Goal: Task Accomplishment & Management: Manage account settings

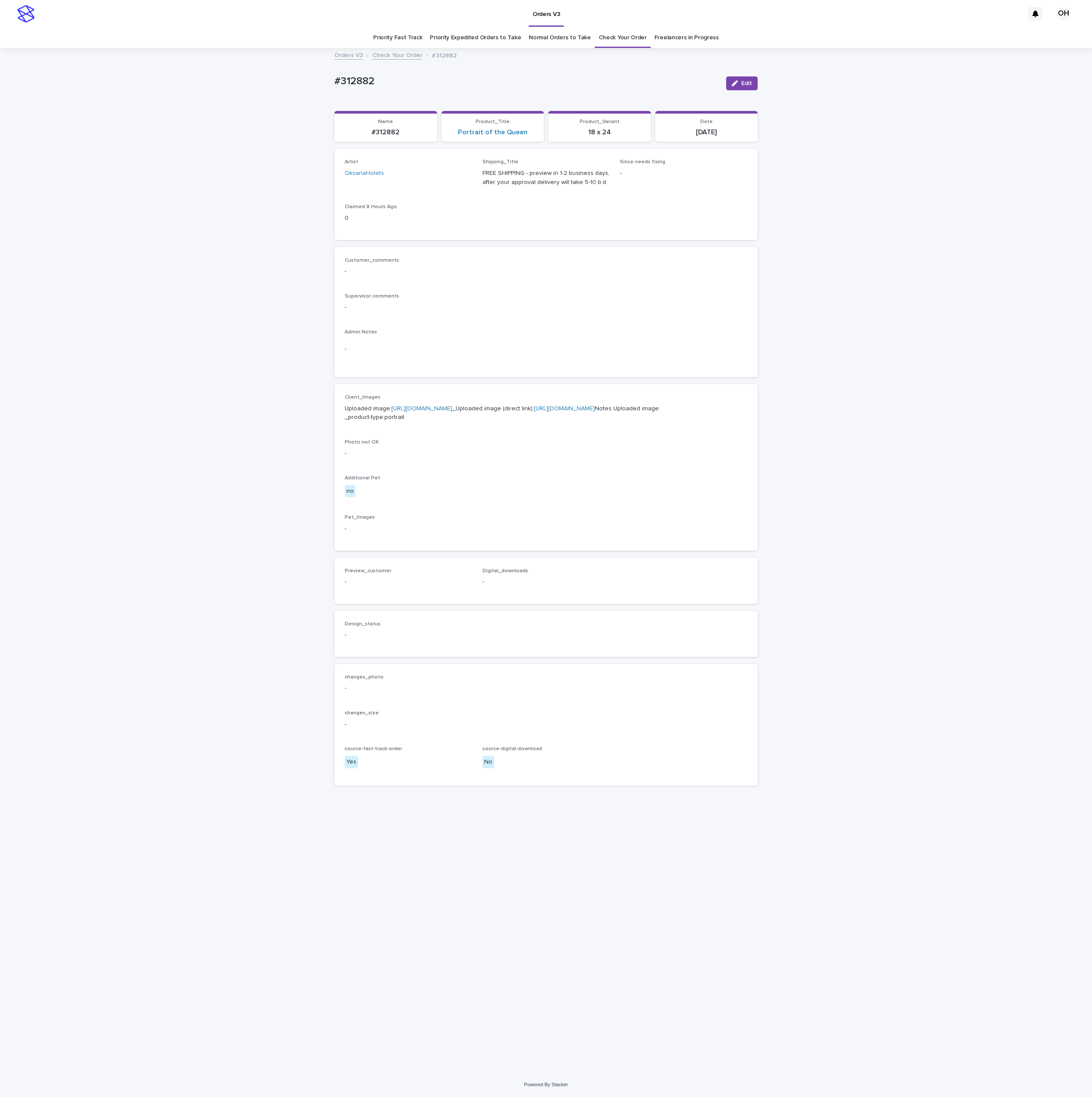
click at [576, 240] on div "Loading... Saving… Artist OksanaHolets Shipping_Title FREE SHIPPING - preview i…" at bounding box center [545, 197] width 423 height 98
drag, startPoint x: 404, startPoint y: 82, endPoint x: 316, endPoint y: 86, distance: 88.1
click at [316, 86] on div "Loading... Saving… Loading... Saving… #312882 Edit #312882 Edit Sorry, there wa…" at bounding box center [546, 561] width 1092 height 1024
copy p "#312882"
click at [415, 412] on link "https://cdn.shopify.com-uploadkit.app/s/files/1/0033/4807/0511/files/download.h…" at bounding box center [422, 408] width 61 height 6
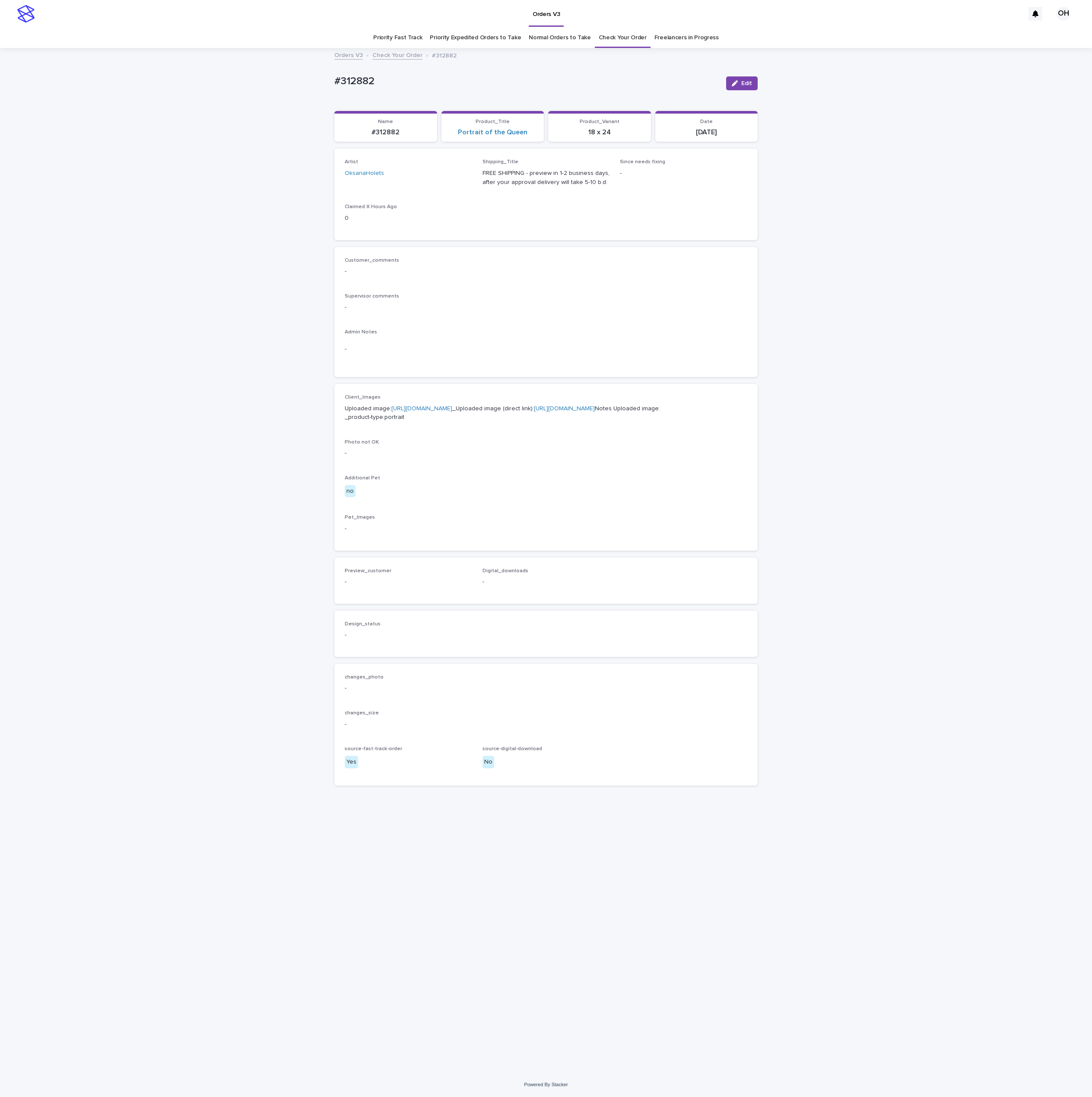
drag, startPoint x: 828, startPoint y: 496, endPoint x: 864, endPoint y: 265, distance: 233.8
click at [828, 485] on div "Loading... Saving… Loading... Saving… #312882 Edit #312882 Edit Sorry, there wa…" at bounding box center [546, 561] width 1092 height 1024
click at [744, 80] on span "Edit" at bounding box center [747, 83] width 11 height 6
click at [371, 596] on span "Add" at bounding box center [370, 592] width 11 height 6
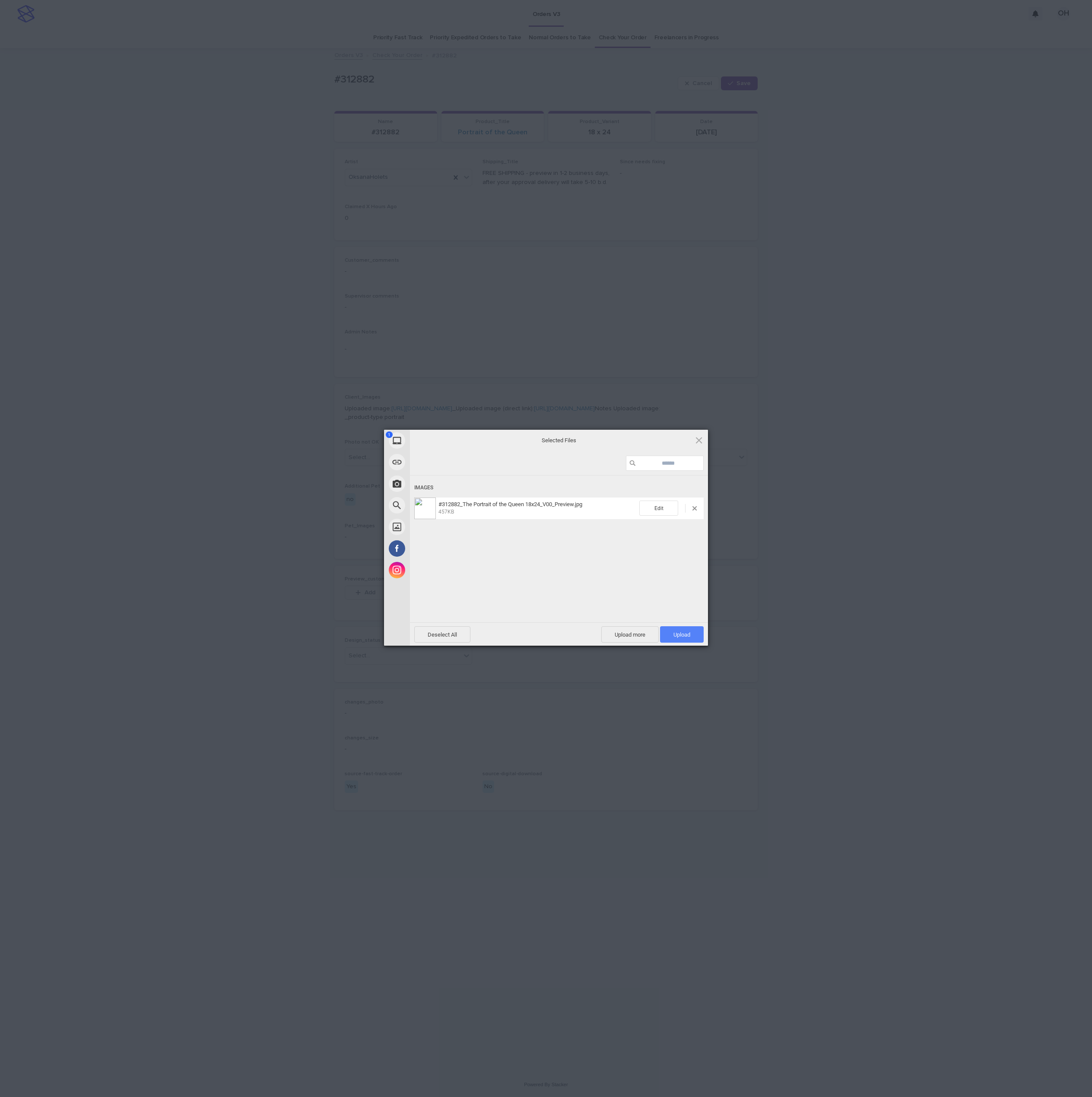
click at [686, 632] on span "Upload 1" at bounding box center [682, 635] width 17 height 7
drag, startPoint x: 899, startPoint y: 565, endPoint x: 208, endPoint y: 195, distance: 783.8
click at [897, 564] on div "My Device Link (URL) Take Photo Web Search Unsplash Facebook Instagram Uploaded…" at bounding box center [546, 548] width 1092 height 1097
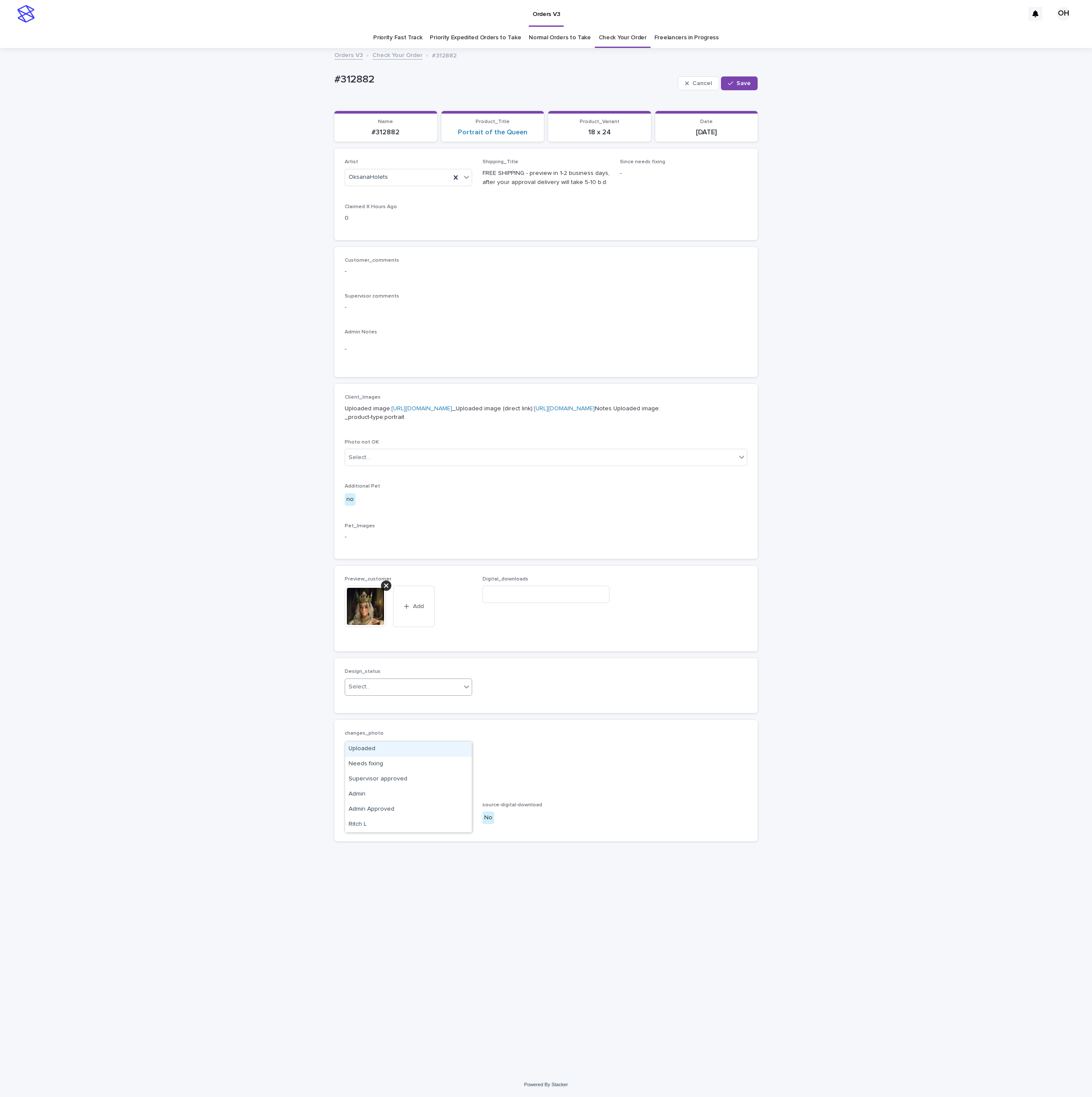
click at [379, 694] on div "Select..." at bounding box center [403, 687] width 116 height 14
click at [379, 751] on div "Uploaded" at bounding box center [409, 749] width 127 height 15
click at [740, 80] on span "Save" at bounding box center [743, 83] width 14 height 6
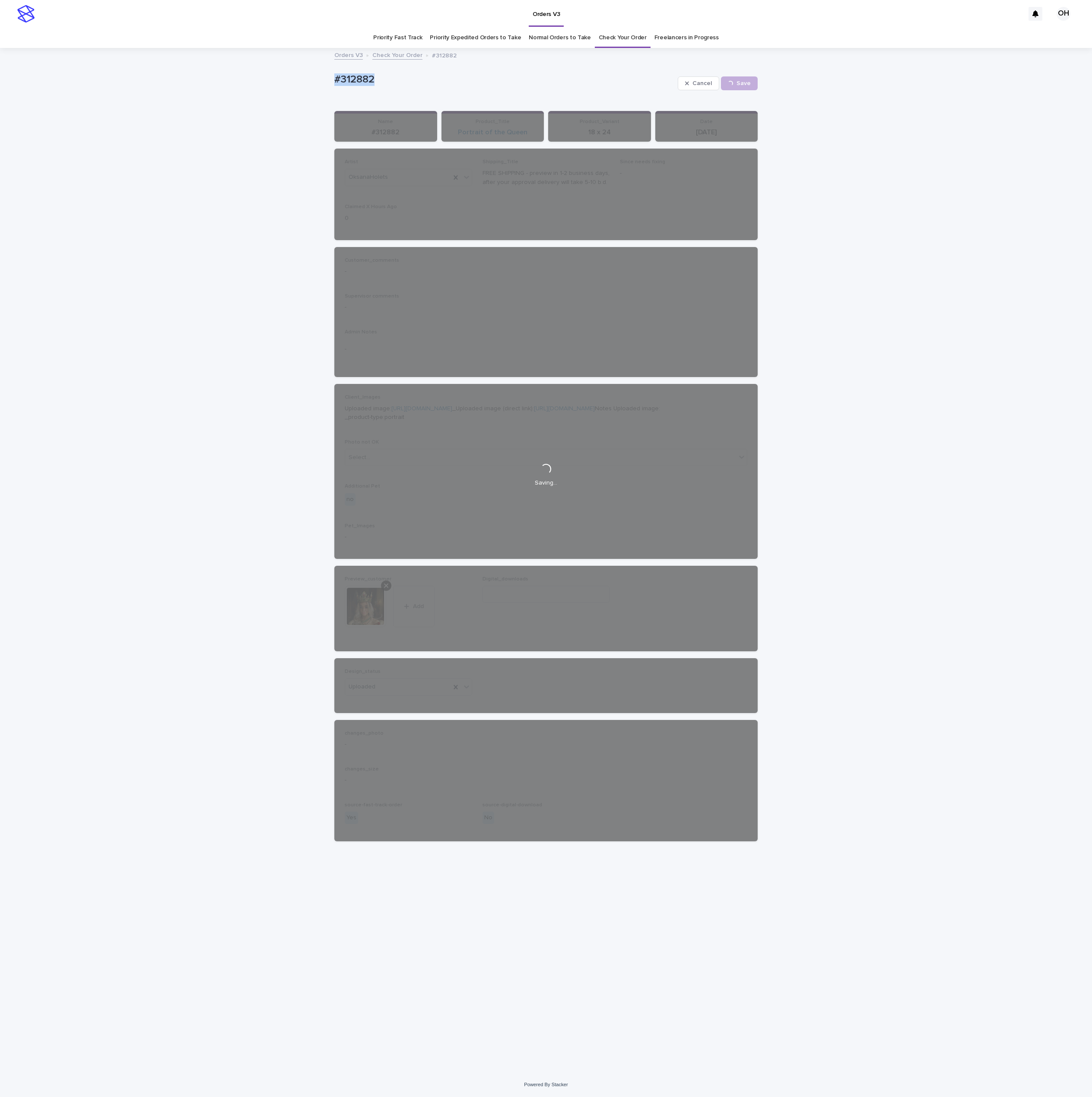
drag, startPoint x: 400, startPoint y: 84, endPoint x: 337, endPoint y: 75, distance: 63.6
click at [296, 77] on div "Loading... Saving… Loading... Saving… #312882 Cancel Save #312882 Cancel Loadin…" at bounding box center [546, 561] width 1092 height 1024
drag, startPoint x: 354, startPoint y: 72, endPoint x: 363, endPoint y: 75, distance: 9.5
copy p "#312882"
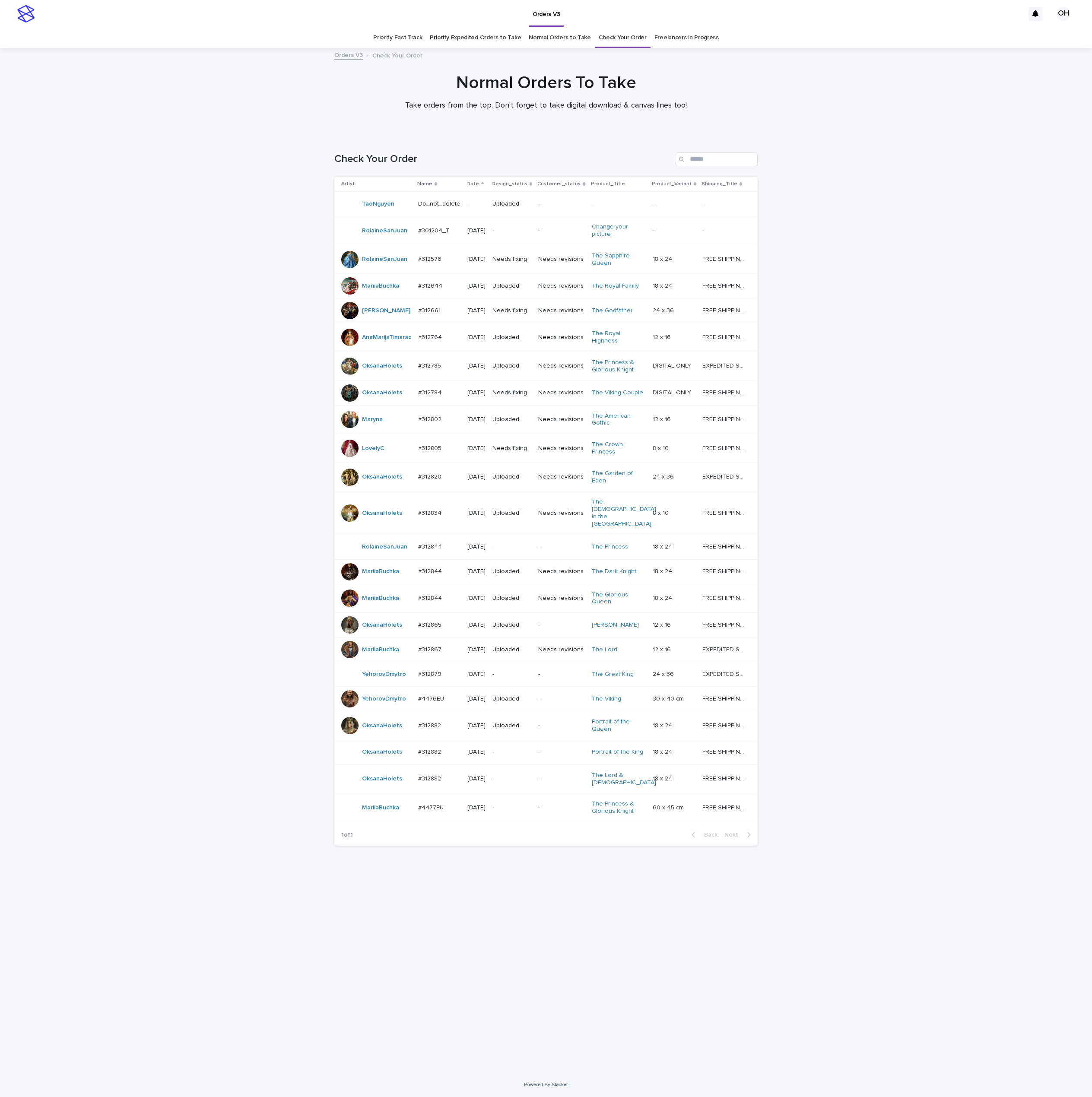
click at [429, 756] on p "#312882" at bounding box center [430, 751] width 25 height 9
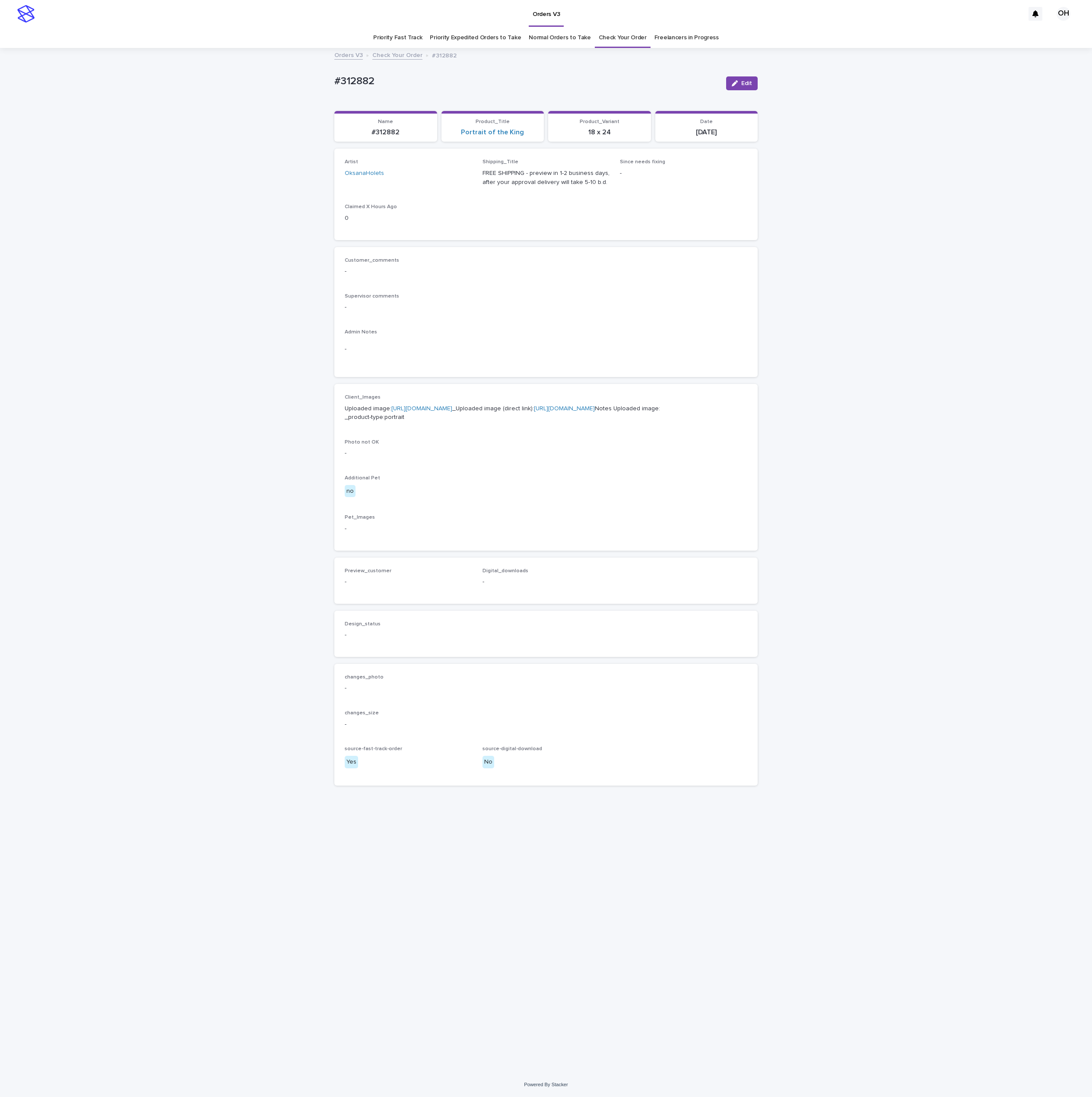
click at [429, 413] on p "Uploaded image: [URL][DOMAIN_NAME] _Uploaded image (direct link): [URL][DOMAIN_…" at bounding box center [546, 413] width 403 height 18
click at [434, 412] on link "[URL][DOMAIN_NAME]" at bounding box center [422, 408] width 61 height 6
drag, startPoint x: 1073, startPoint y: 328, endPoint x: 1070, endPoint y: 321, distance: 7.6
click at [1072, 324] on div "Loading... Saving… Loading... Saving… #312882 Edit #312882 Edit Sorry, there wa…" at bounding box center [546, 561] width 1092 height 1024
drag, startPoint x: 406, startPoint y: 215, endPoint x: 420, endPoint y: 178, distance: 39.6
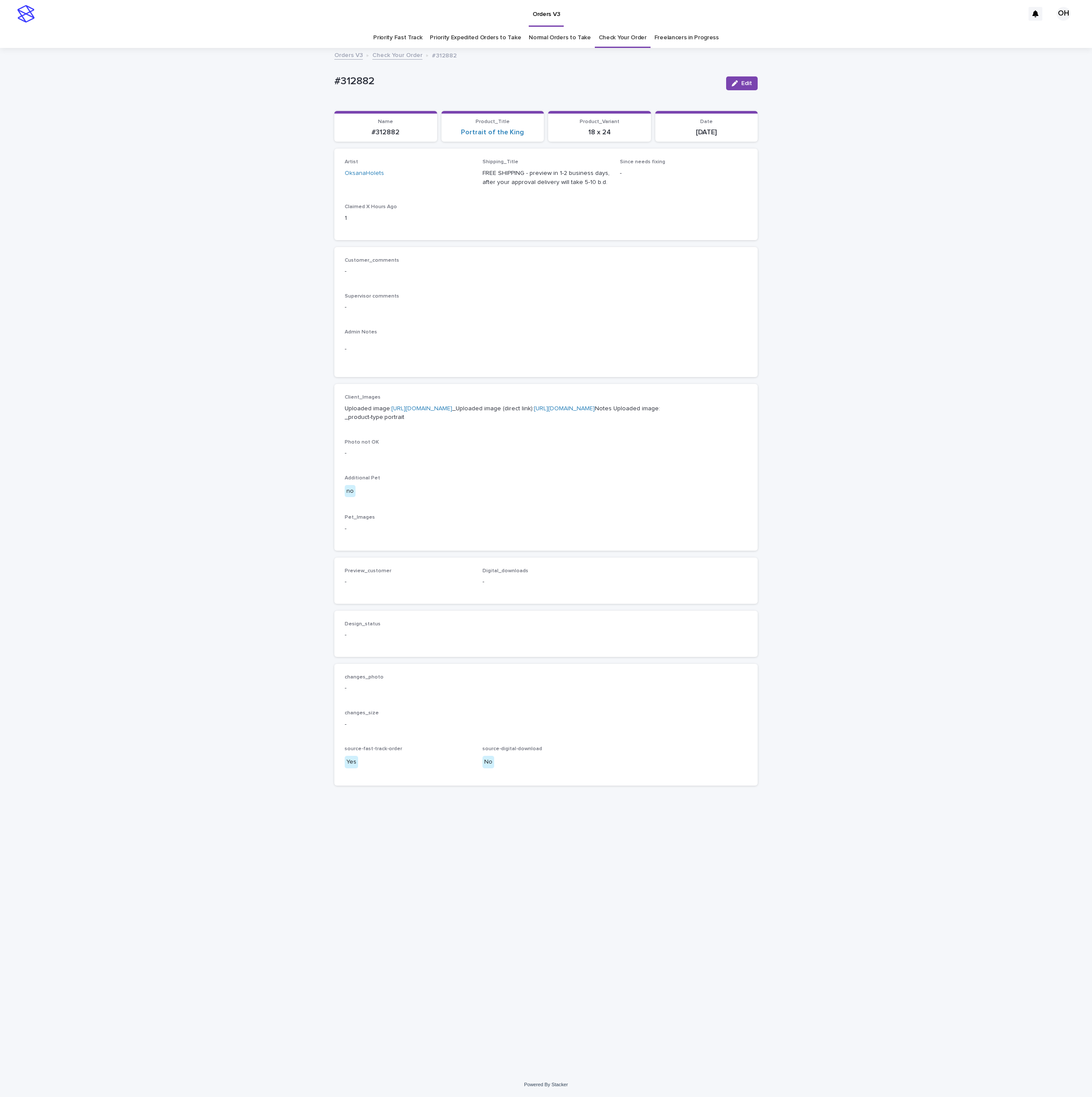
click at [406, 214] on p "1" at bounding box center [408, 218] width 128 height 9
click at [706, 287] on div "Customer_comments - Supervisor comments - Admin Notes -" at bounding box center [546, 312] width 403 height 110
click at [392, 412] on link "[URL][DOMAIN_NAME]" at bounding box center [422, 408] width 61 height 6
drag, startPoint x: 407, startPoint y: 84, endPoint x: 319, endPoint y: 74, distance: 88.6
click at [313, 74] on div "Loading... Saving… Loading... Saving… #312882 Edit #312882 Edit Sorry, there wa…" at bounding box center [546, 561] width 1092 height 1024
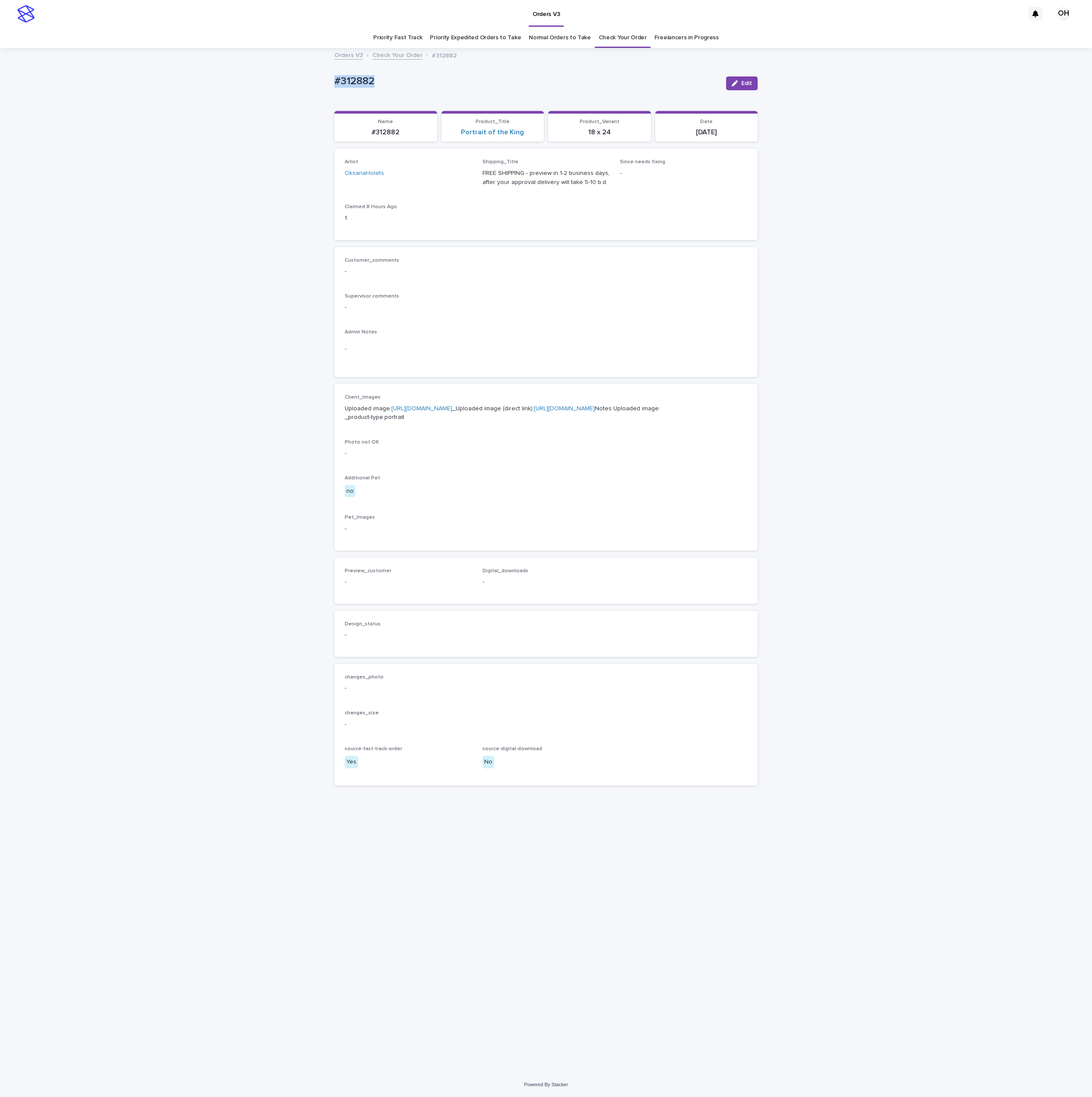
copy p "#312882"
drag, startPoint x: 611, startPoint y: 341, endPoint x: 715, endPoint y: 218, distance: 161.1
click at [611, 340] on div "-" at bounding box center [546, 349] width 403 height 21
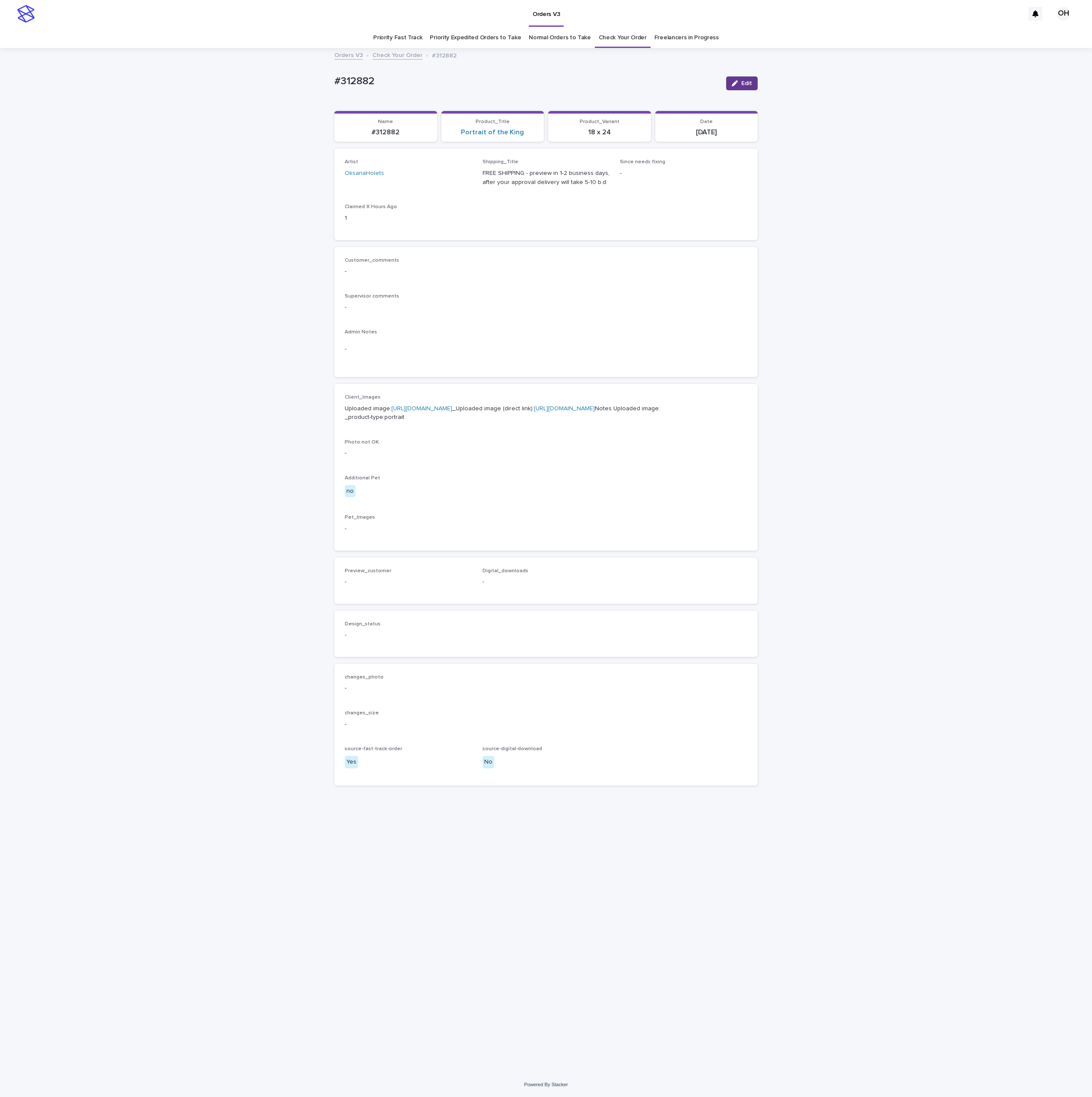
click at [749, 79] on button "Edit" at bounding box center [742, 83] width 31 height 14
click at [371, 599] on button "Add" at bounding box center [365, 592] width 41 height 14
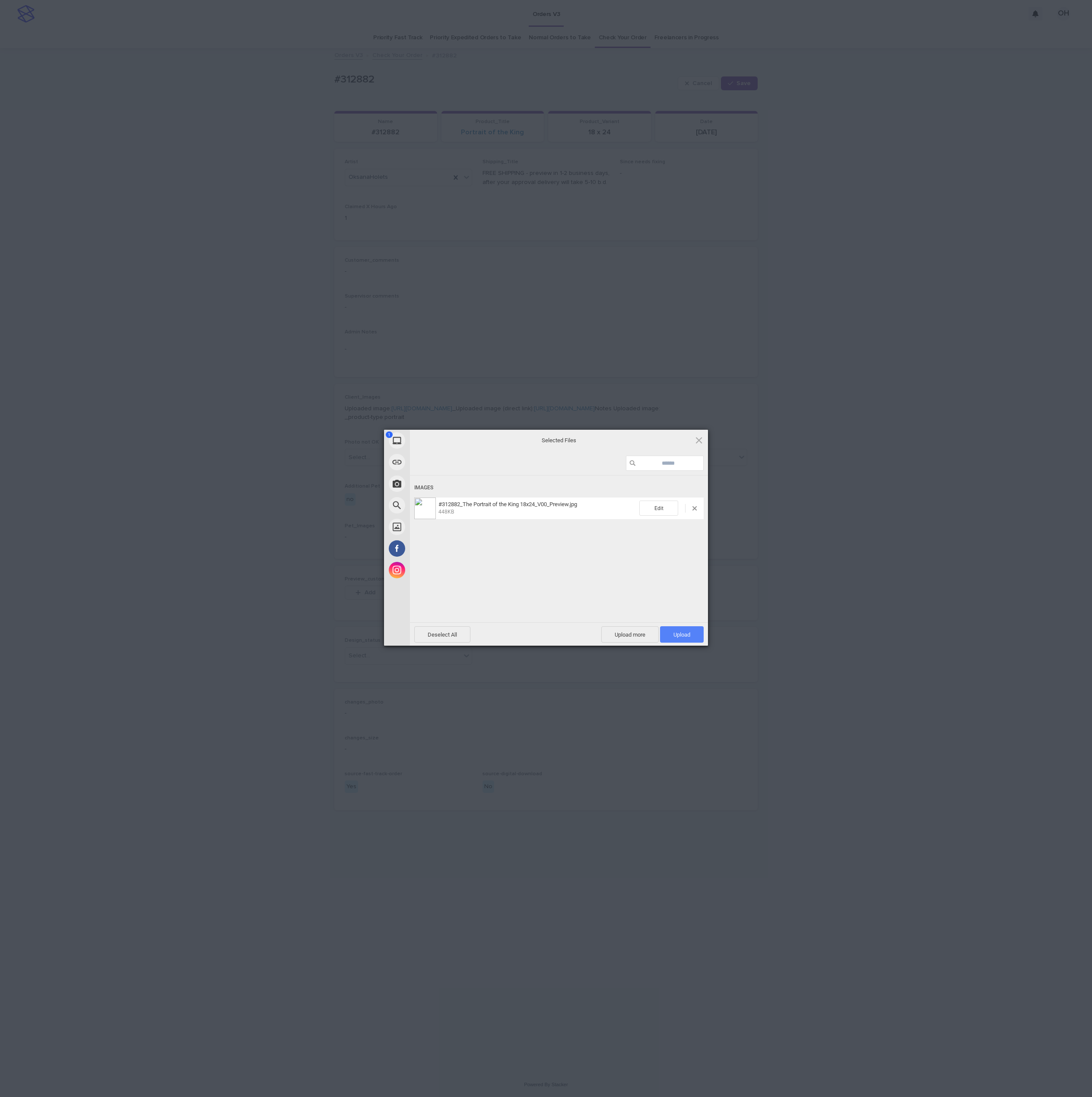
click at [679, 635] on span "Upload 1" at bounding box center [682, 635] width 17 height 7
click at [789, 532] on div "My Device Link (URL) Take Photo Web Search Unsplash Facebook Instagram Uploaded…" at bounding box center [546, 548] width 1092 height 1097
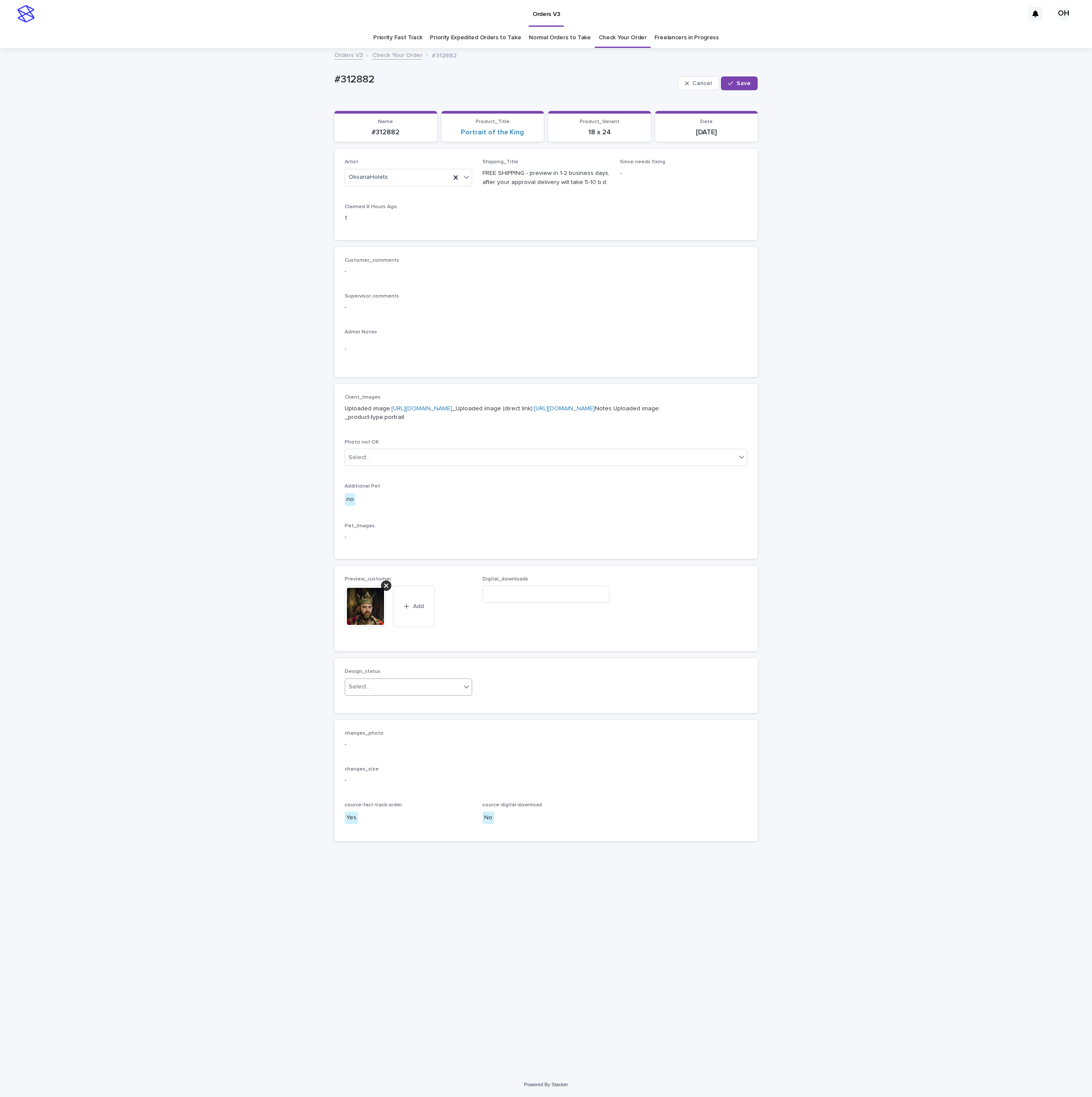
click at [392, 694] on div "Select..." at bounding box center [403, 687] width 116 height 14
click at [384, 743] on div "Uploaded" at bounding box center [409, 749] width 127 height 15
click at [748, 77] on button "Save" at bounding box center [740, 83] width 37 height 14
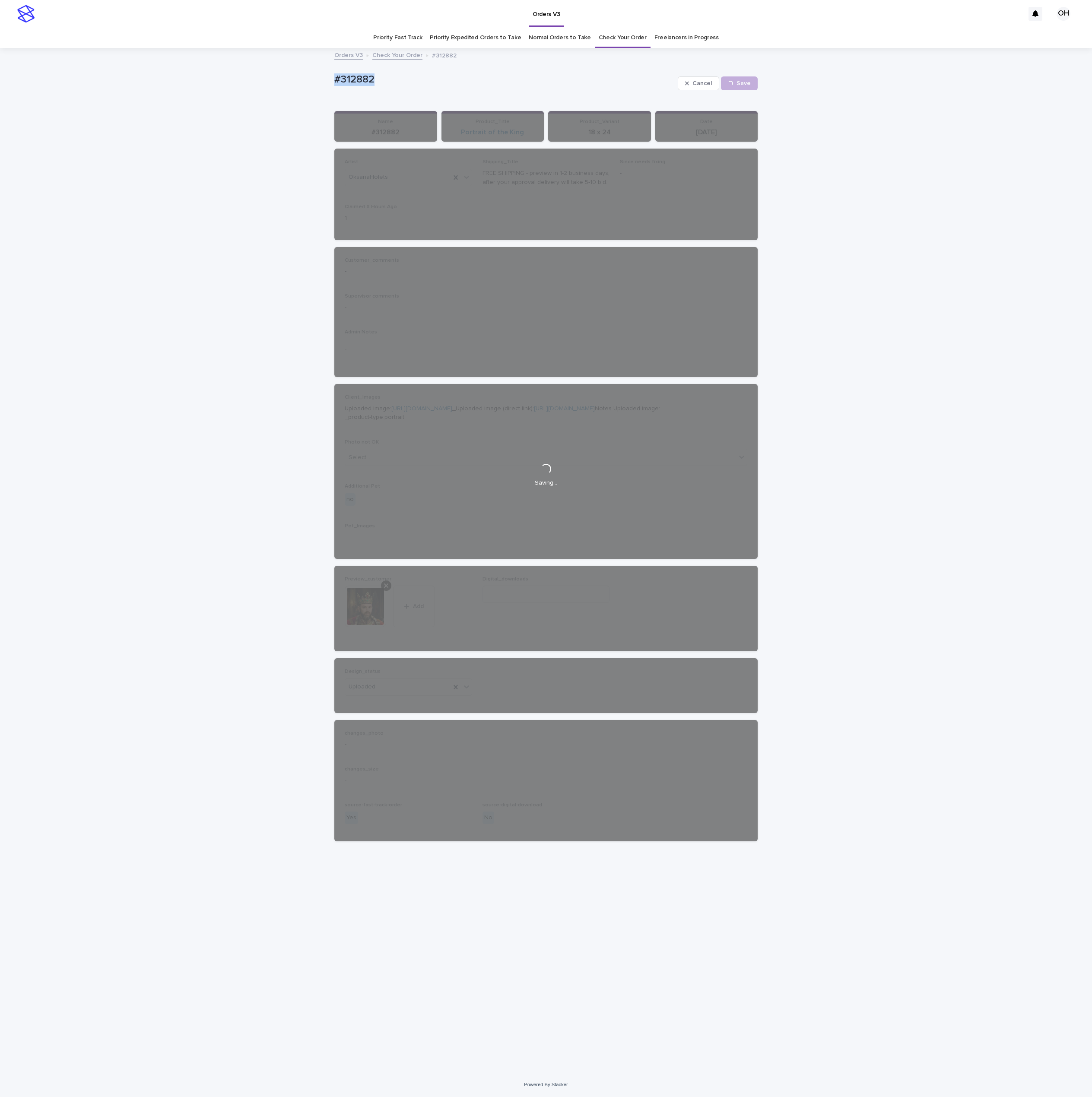
drag, startPoint x: 459, startPoint y: 88, endPoint x: 364, endPoint y: 74, distance: 96.0
click at [333, 75] on div "Loading... Saving… Loading... Saving… #312882 Cancel Save #312882 Cancel Loadin…" at bounding box center [546, 550] width 432 height 1002
drag, startPoint x: 369, startPoint y: 76, endPoint x: 375, endPoint y: 78, distance: 6.3
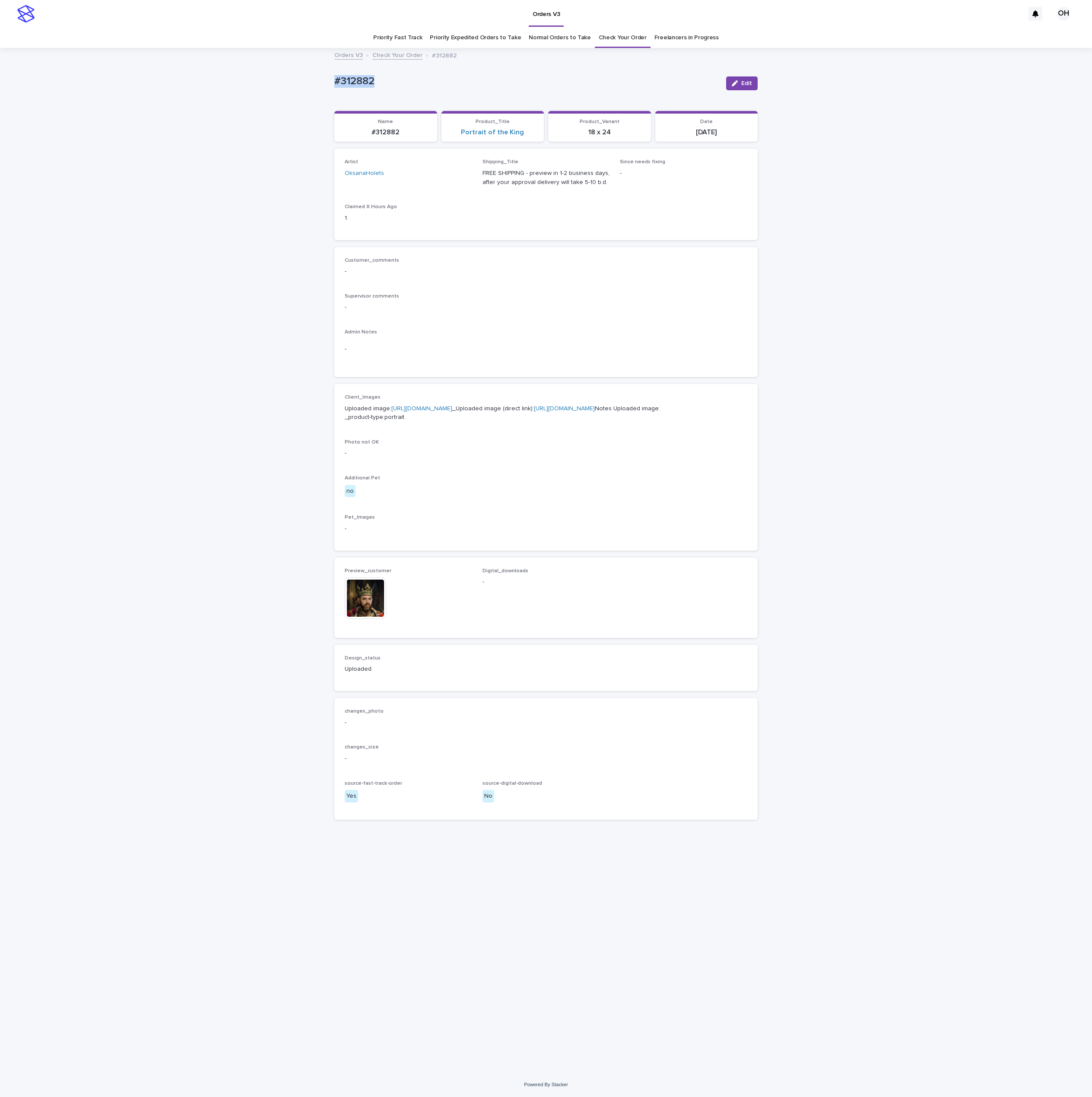
copy p "#312882"
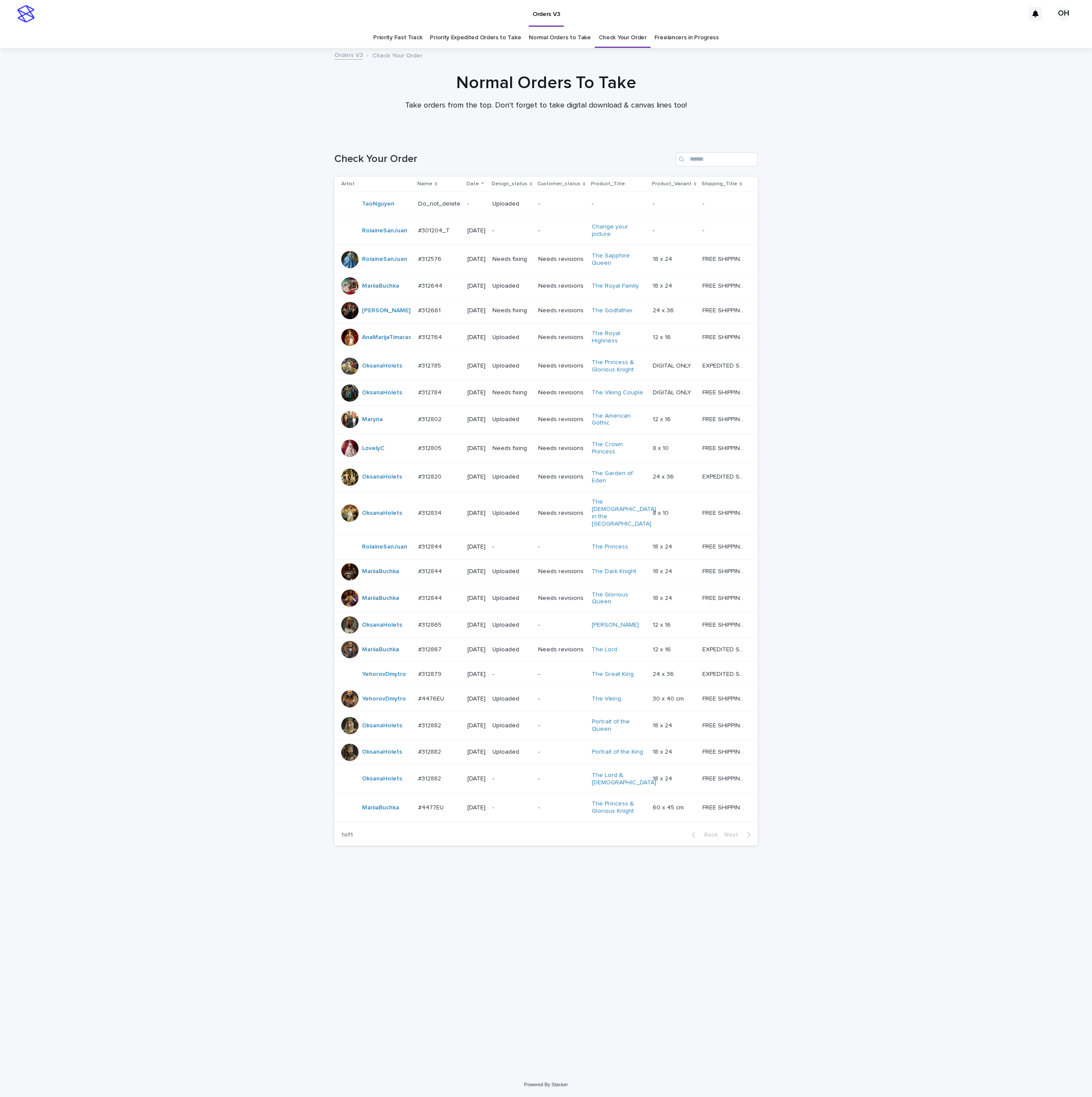
click at [429, 783] on p "#312882" at bounding box center [430, 778] width 25 height 9
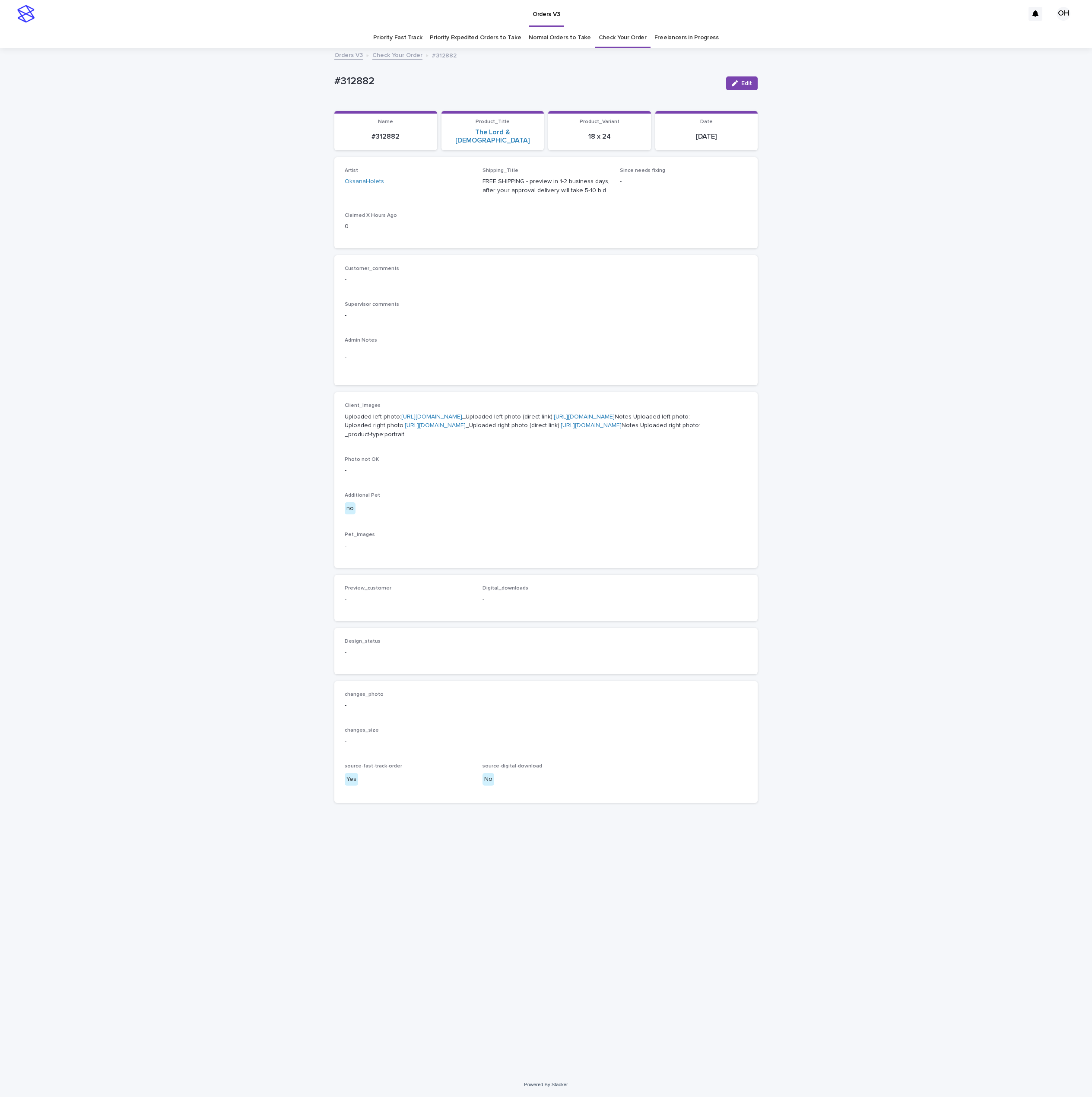
click at [424, 416] on link "[URL][DOMAIN_NAME]" at bounding box center [432, 416] width 61 height 6
drag, startPoint x: 944, startPoint y: 139, endPoint x: 874, endPoint y: 1, distance: 154.7
click at [944, 136] on div "Loading... Saving… Loading... Saving… #312882 Edit #312882 Edit Sorry, there wa…" at bounding box center [546, 561] width 1092 height 1024
click at [440, 428] on link "[URL][DOMAIN_NAME]" at bounding box center [435, 425] width 61 height 6
drag, startPoint x: 403, startPoint y: 80, endPoint x: 350, endPoint y: 69, distance: 54.1
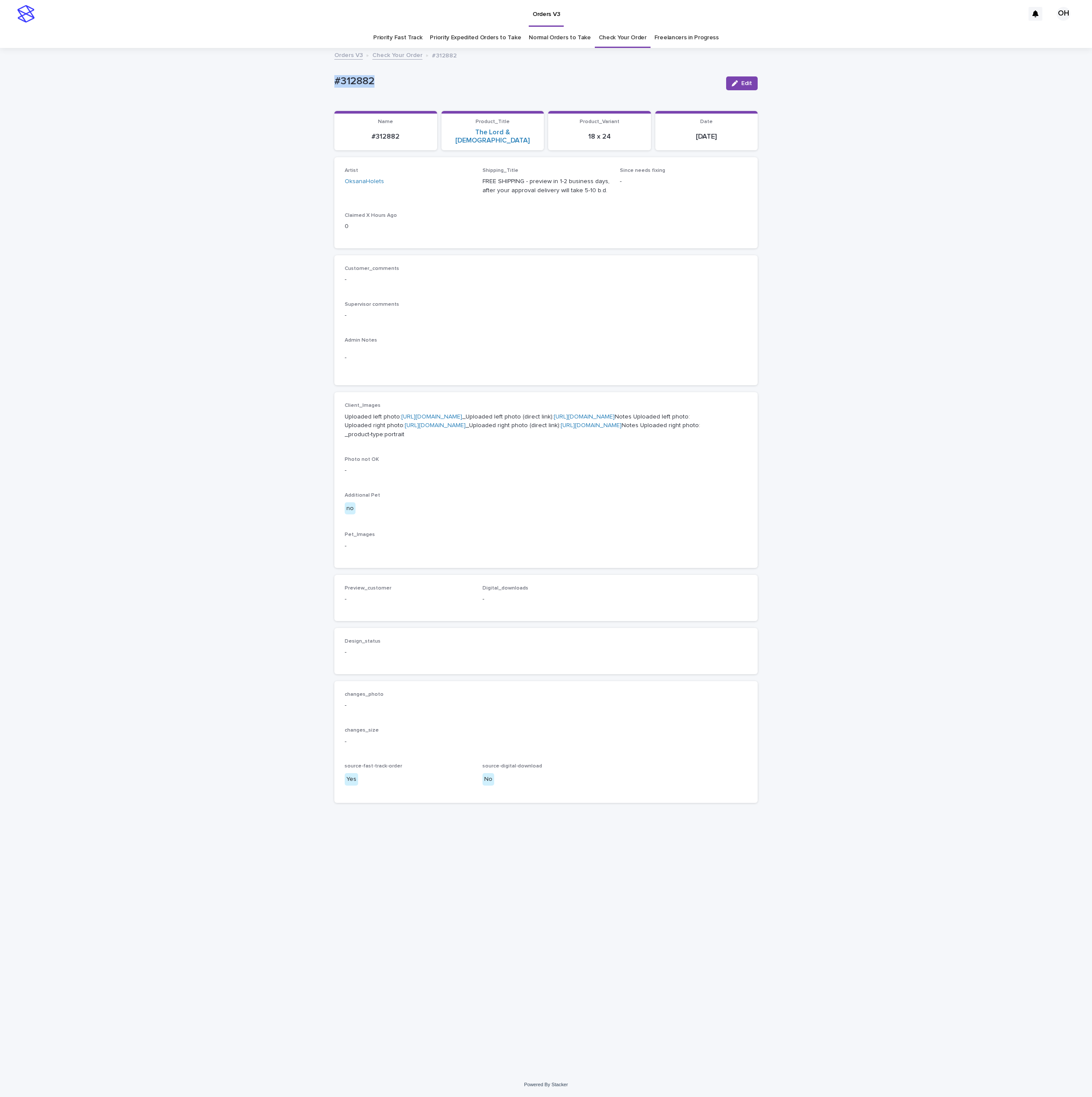
click at [301, 78] on div "Loading... Saving… Loading... Saving… #312882 Edit #312882 Edit Sorry, there wa…" at bounding box center [546, 561] width 1092 height 1024
copy p "#312882"
drag, startPoint x: 565, startPoint y: 245, endPoint x: 489, endPoint y: 197, distance: 89.9
click at [565, 245] on div "Loading... Saving… Artist OksanaHolets Shipping_Title FREE SHIPPING - preview i…" at bounding box center [545, 206] width 423 height 98
drag, startPoint x: 390, startPoint y: 77, endPoint x: 324, endPoint y: 72, distance: 66.2
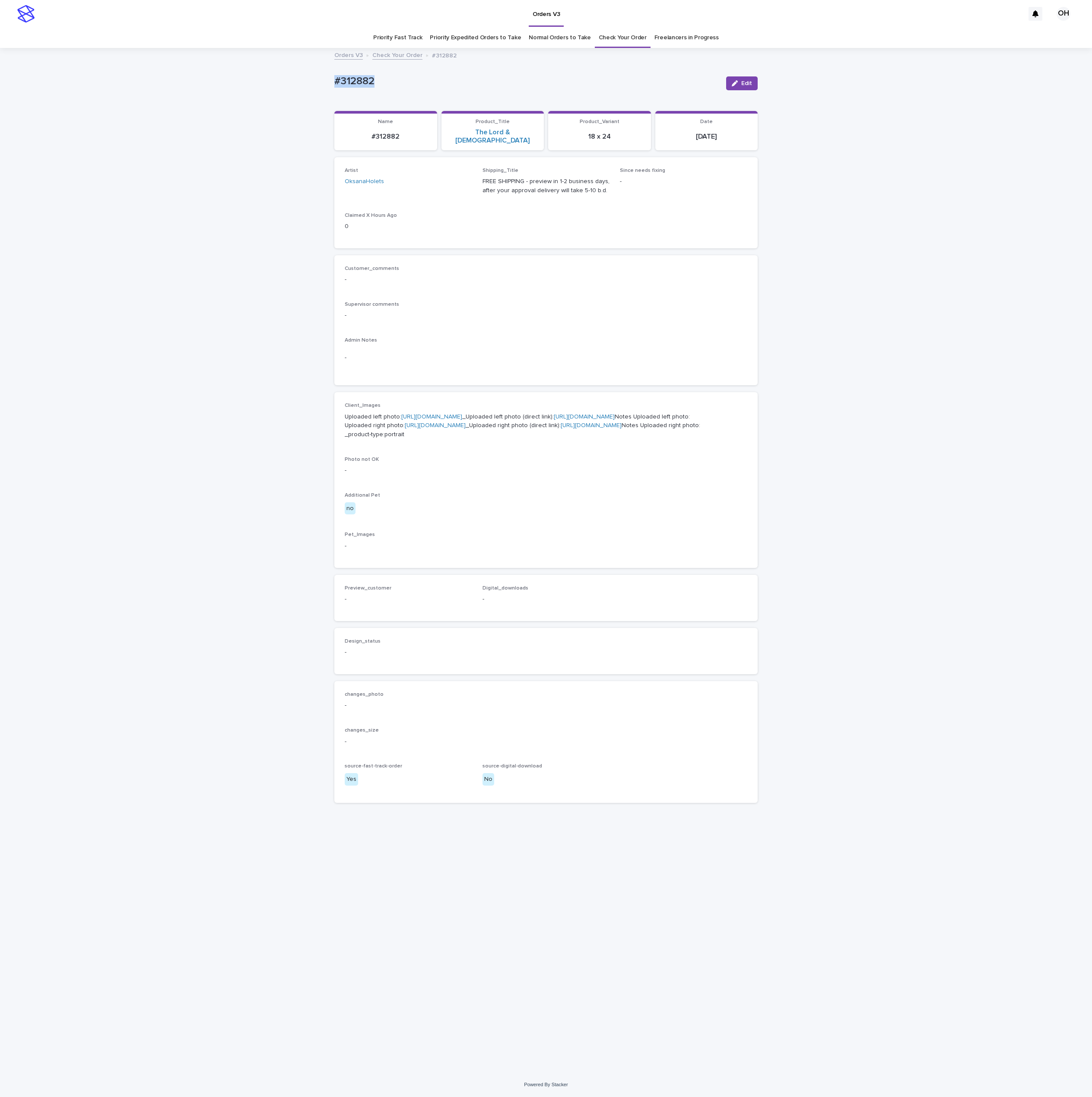
click at [324, 72] on div "Loading... Saving… Loading... Saving… #312882 Edit #312882 Edit Sorry, there wa…" at bounding box center [546, 561] width 1092 height 1024
copy p "#312882"
click at [579, 281] on div "Customer_comments -" at bounding box center [546, 278] width 403 height 25
drag, startPoint x: 736, startPoint y: 86, endPoint x: 740, endPoint y: 91, distance: 6.4
click at [736, 86] on icon "button" at bounding box center [734, 83] width 6 height 6
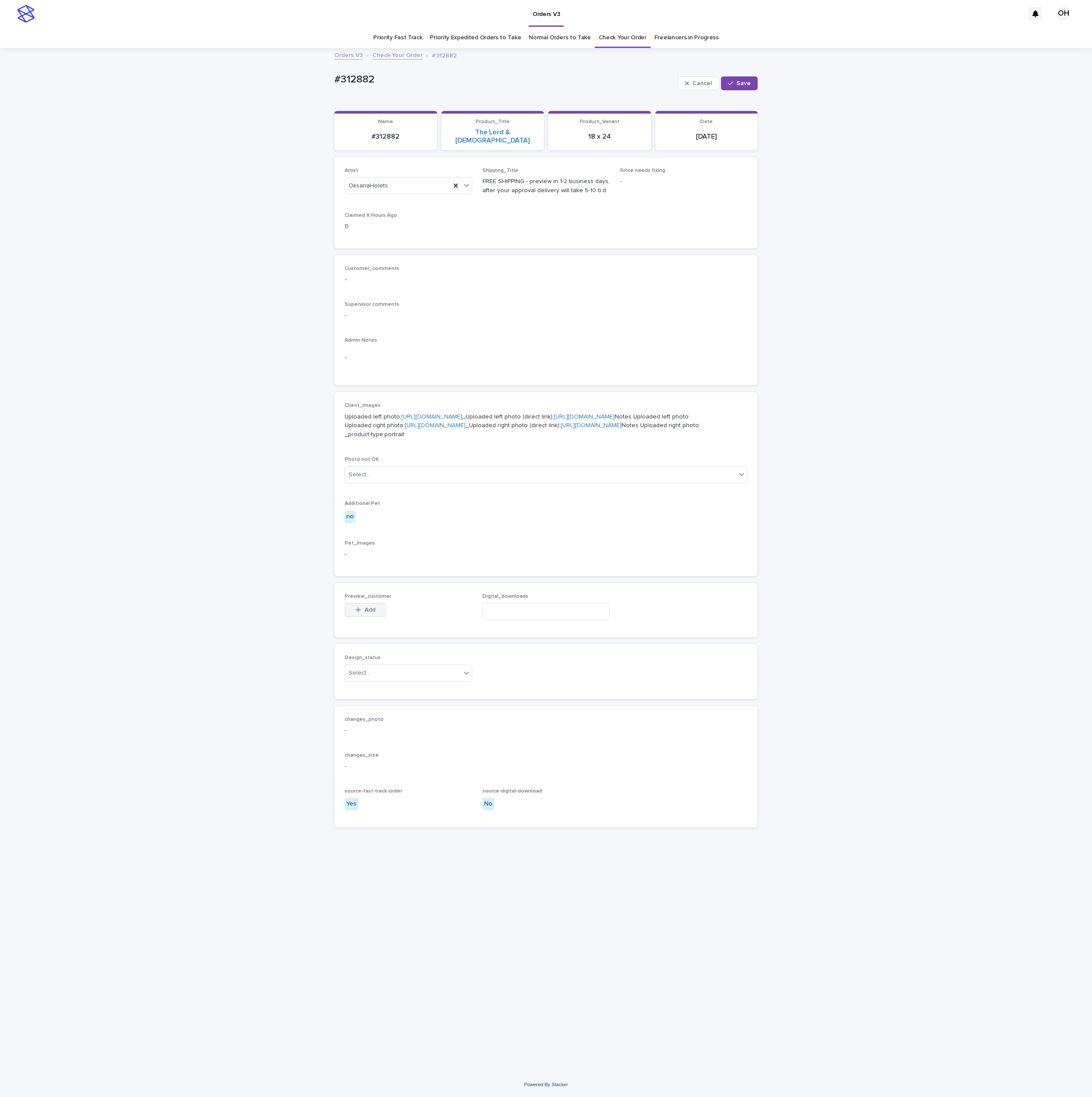
click at [377, 616] on button "Add" at bounding box center [365, 609] width 41 height 14
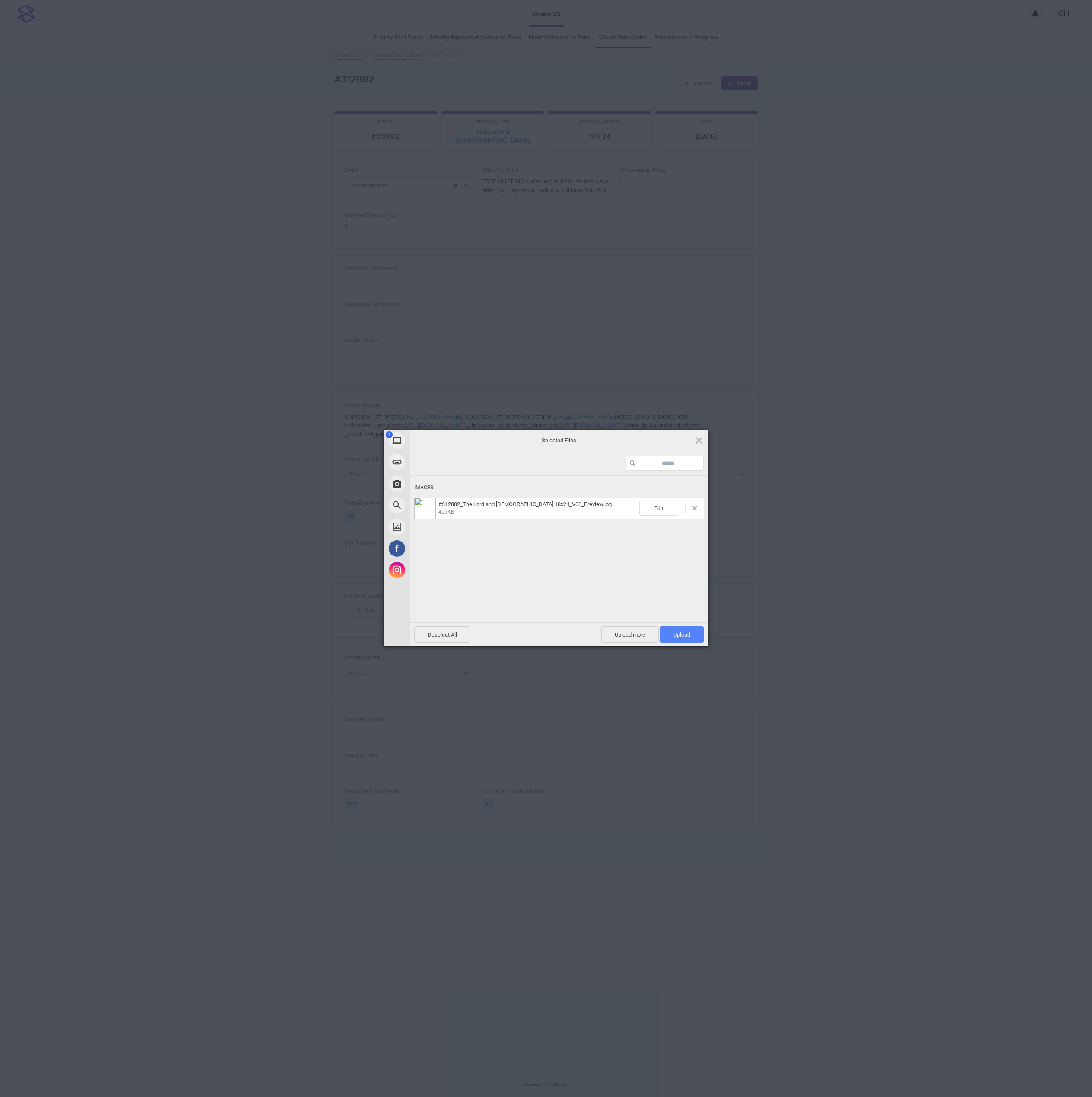
click at [681, 628] on span "Upload 1" at bounding box center [681, 634] width 44 height 16
click at [854, 552] on div "My Device Link (URL) Take Photo Web Search Unsplash Facebook Instagram Uploaded…" at bounding box center [546, 548] width 1092 height 1097
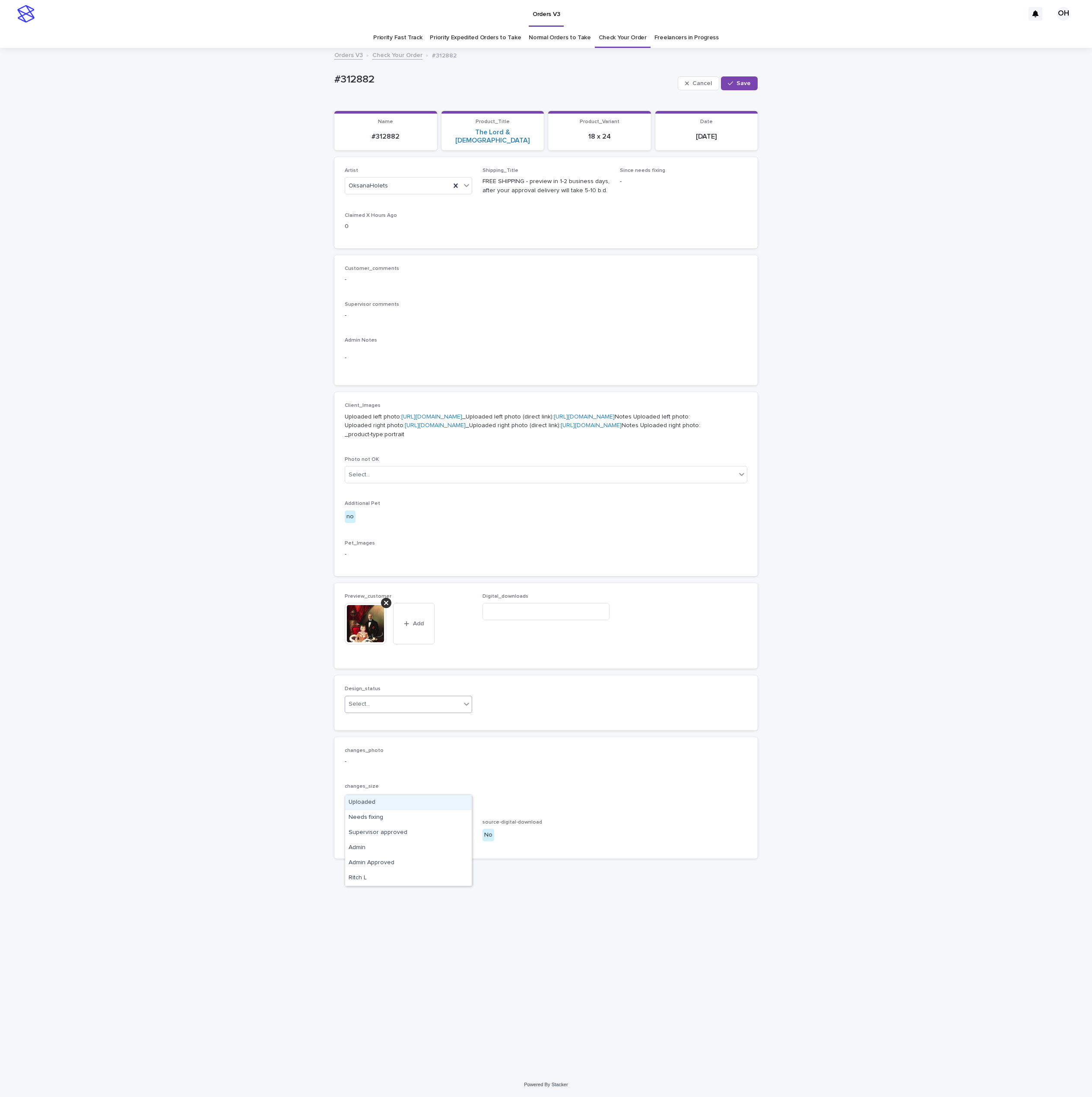
click at [434, 711] on div "Select..." at bounding box center [403, 704] width 116 height 14
click at [409, 798] on div "Uploaded" at bounding box center [409, 802] width 127 height 15
click at [749, 86] on span "Save" at bounding box center [743, 83] width 14 height 6
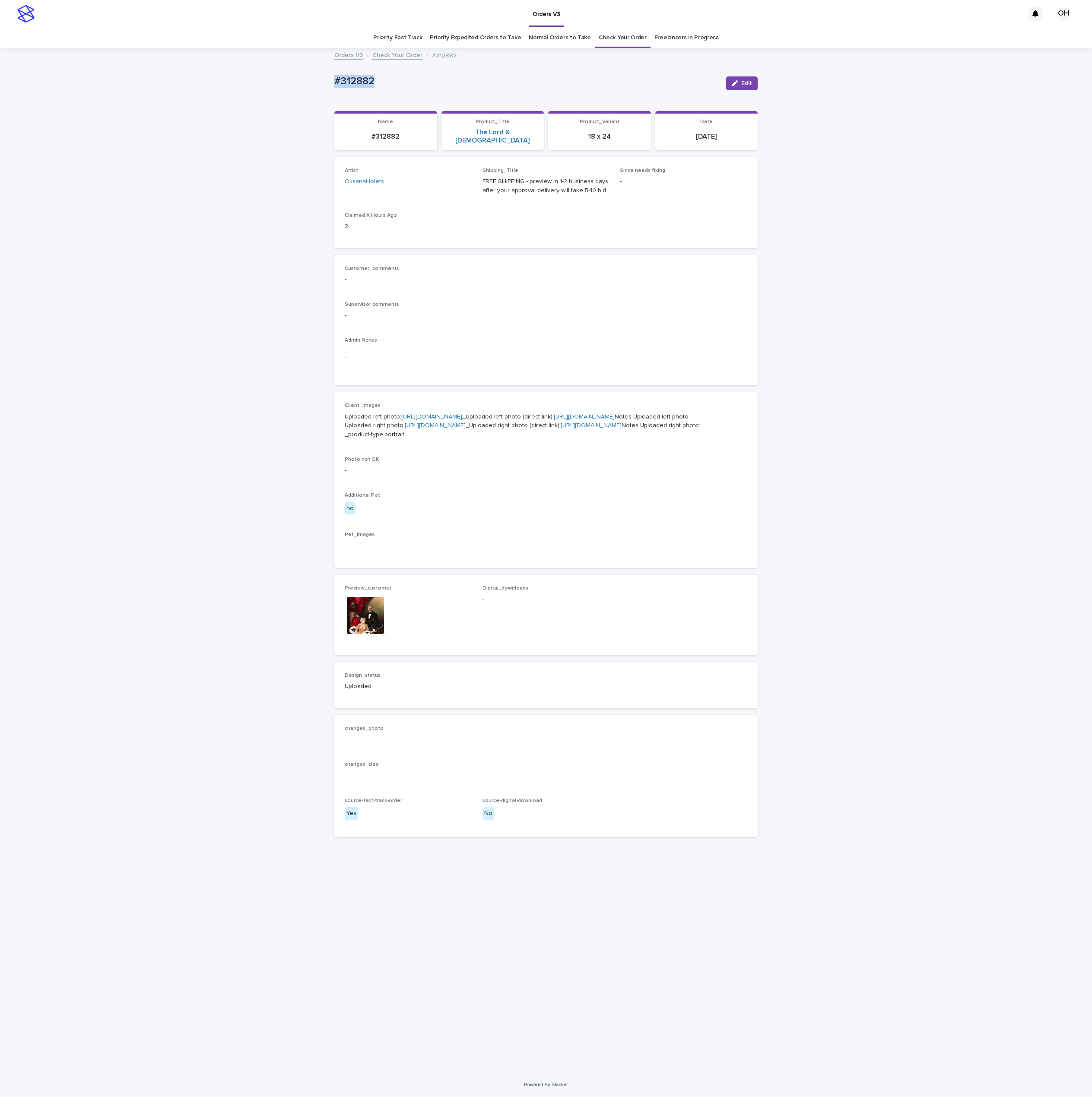
drag, startPoint x: 384, startPoint y: 83, endPoint x: 328, endPoint y: 80, distance: 56.1
click at [328, 80] on div "Loading... Saving… Loading... Saving… #312882 Edit #312882 Edit Sorry, there wa…" at bounding box center [546, 561] width 1092 height 1024
copy p "#312882"
